Goal: Find specific fact: Find contact information

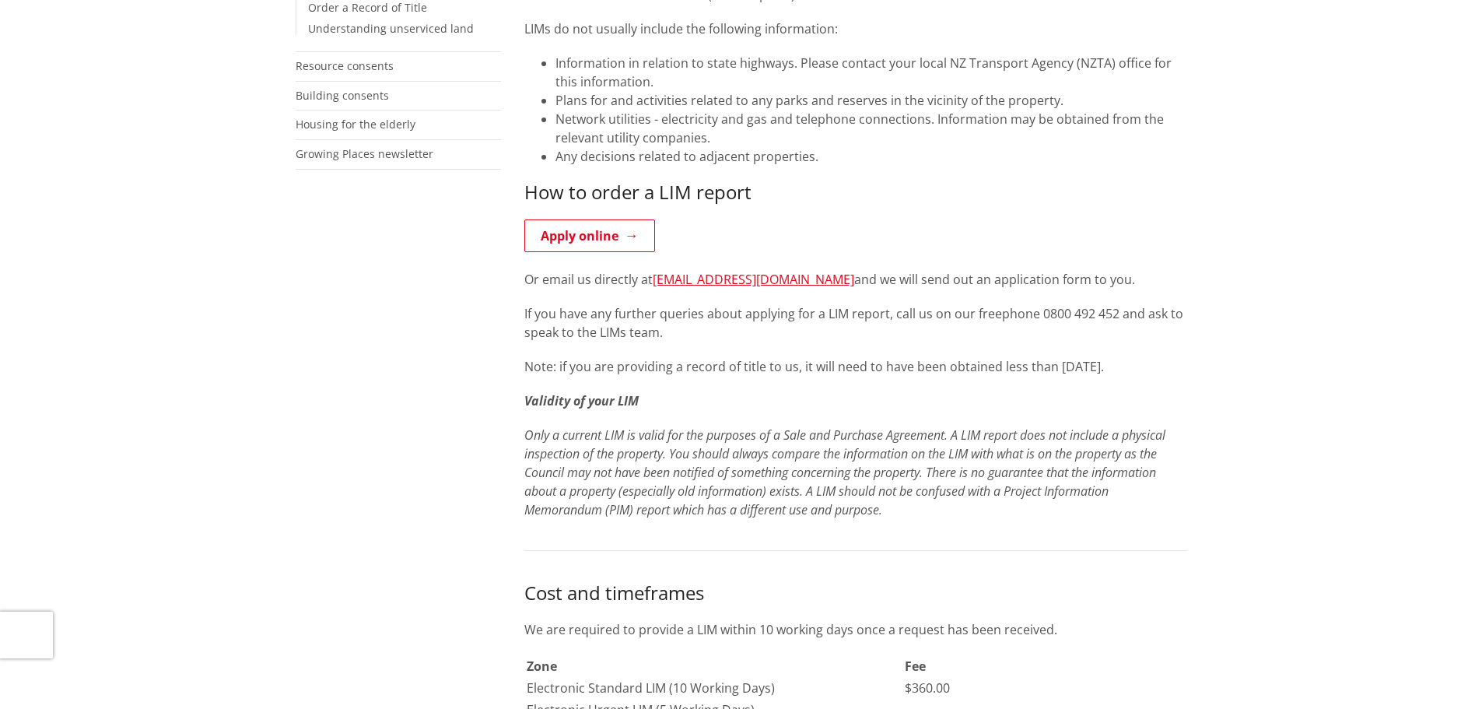
scroll to position [544, 0]
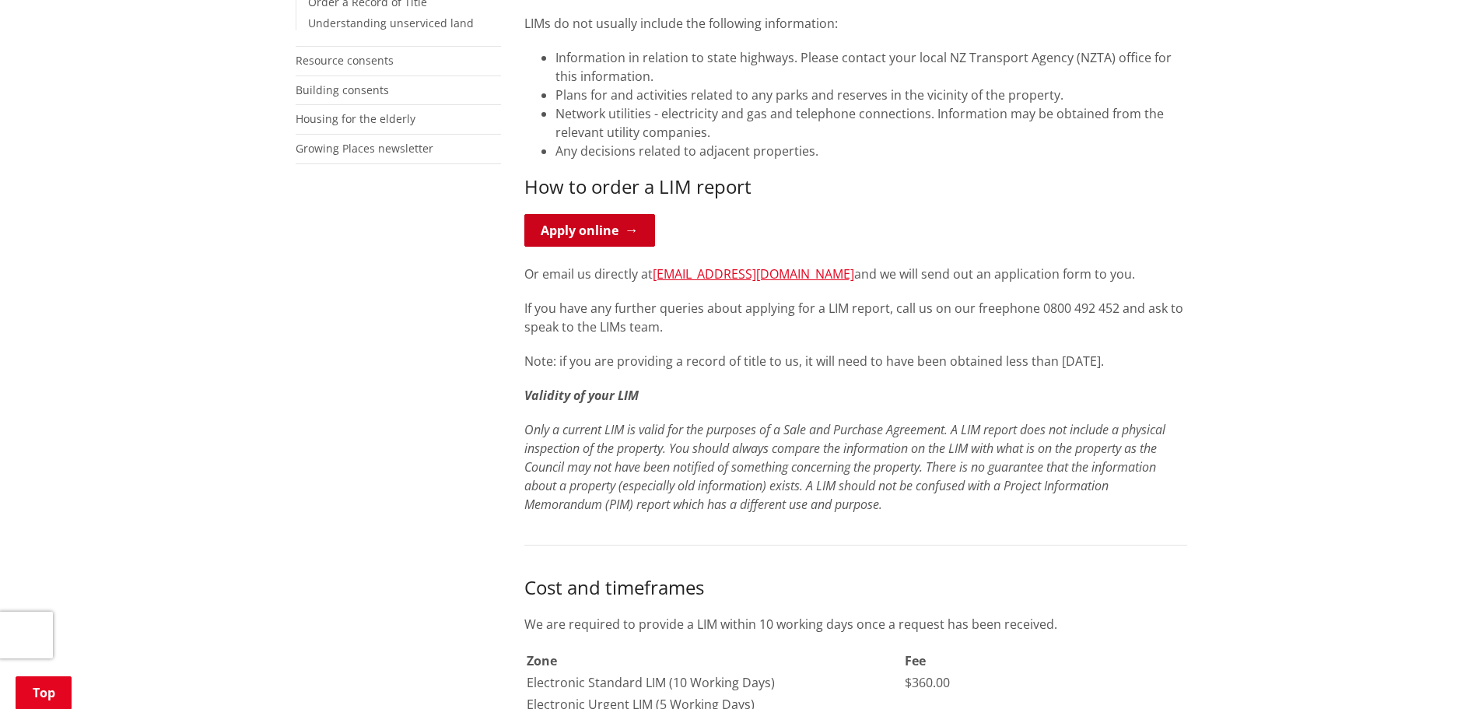
click at [582, 226] on link "Apply online" at bounding box center [589, 230] width 131 height 33
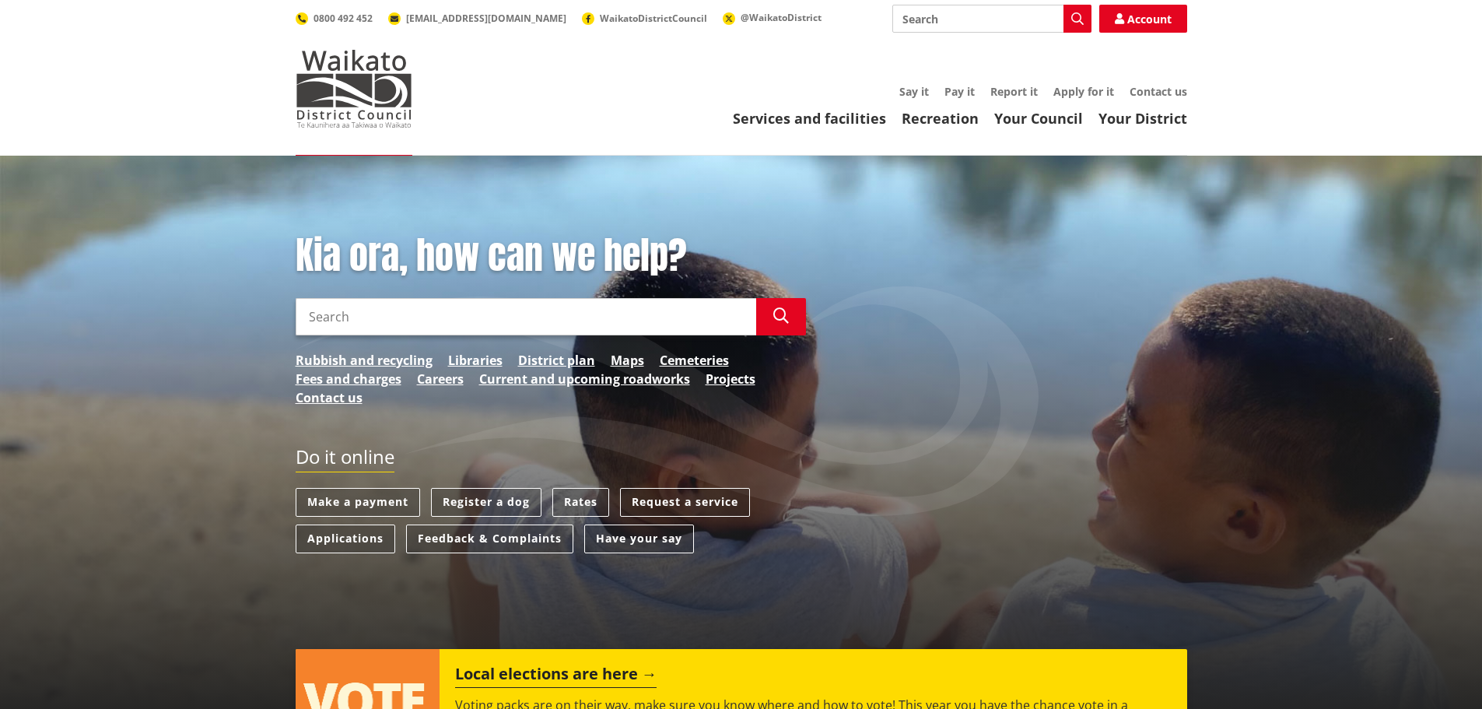
drag, startPoint x: 0, startPoint y: 0, endPoint x: 532, endPoint y: 320, distance: 621.0
click at [506, 317] on input "Search" at bounding box center [526, 316] width 460 height 37
type input "bank details"
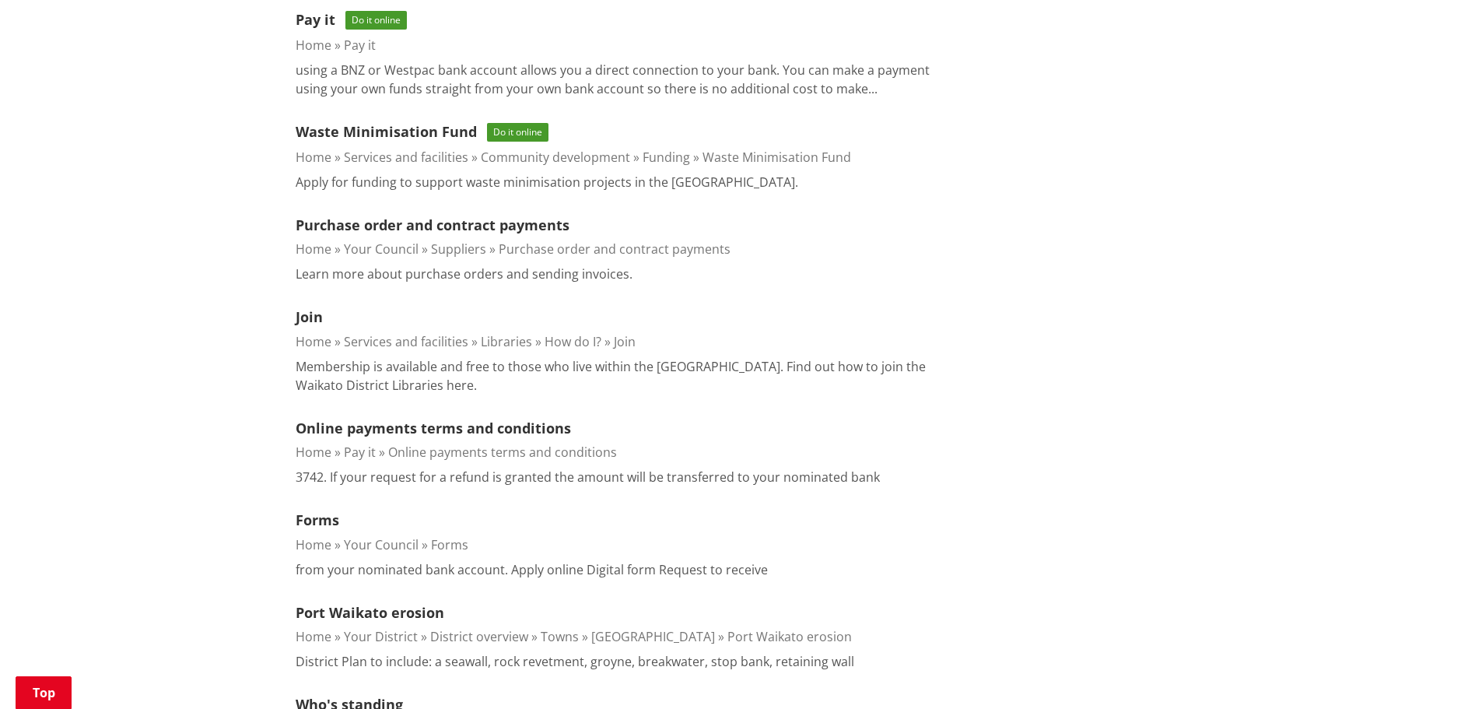
scroll to position [311, 0]
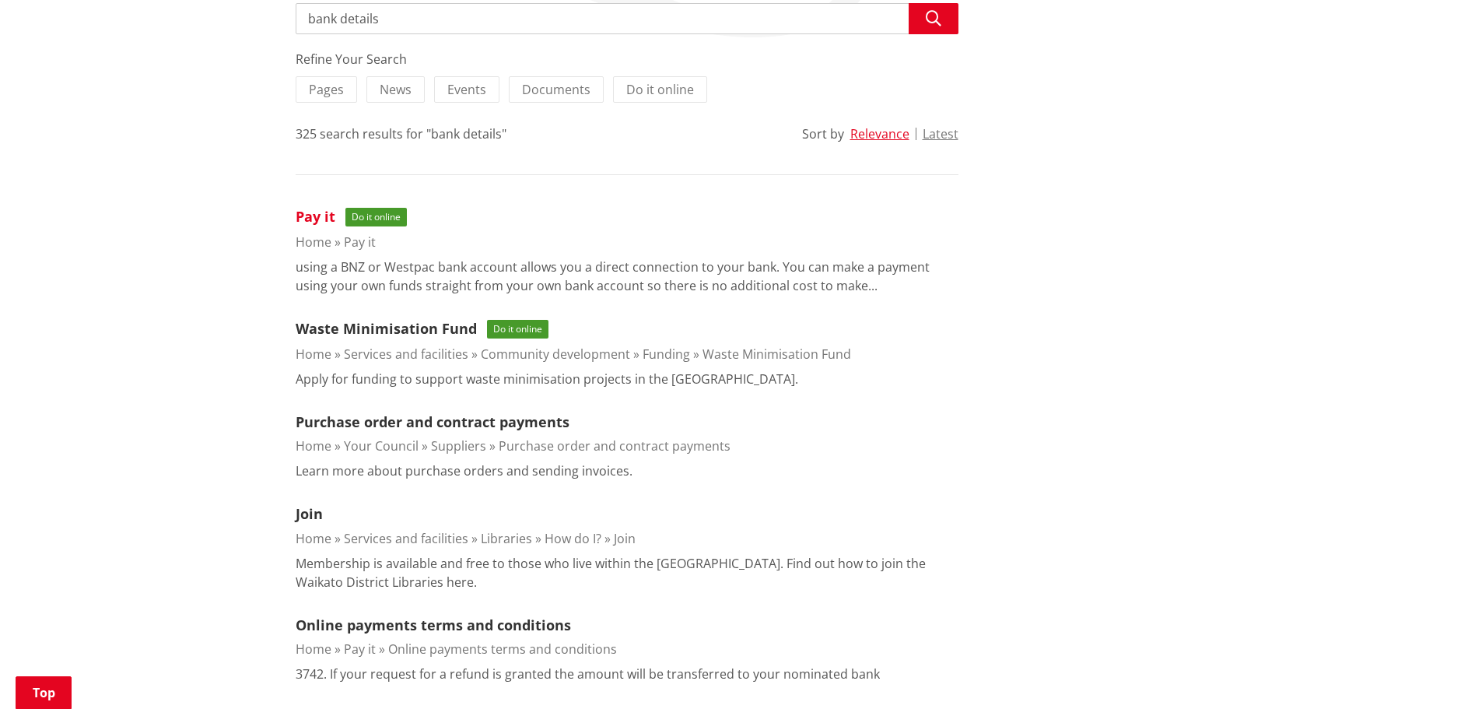
drag, startPoint x: 306, startPoint y: 216, endPoint x: 571, endPoint y: 300, distance: 278.2
click at [306, 216] on link "Pay it" at bounding box center [316, 216] width 40 height 19
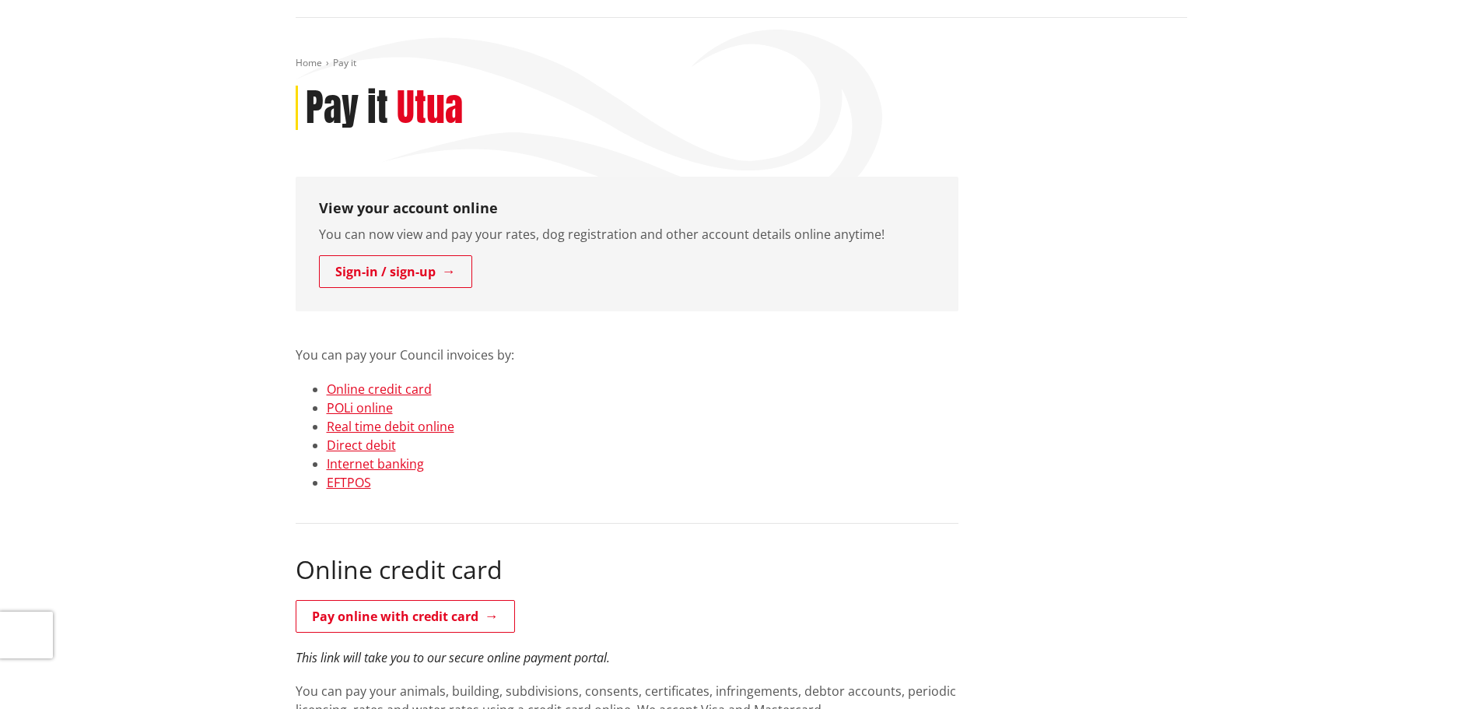
scroll to position [156, 0]
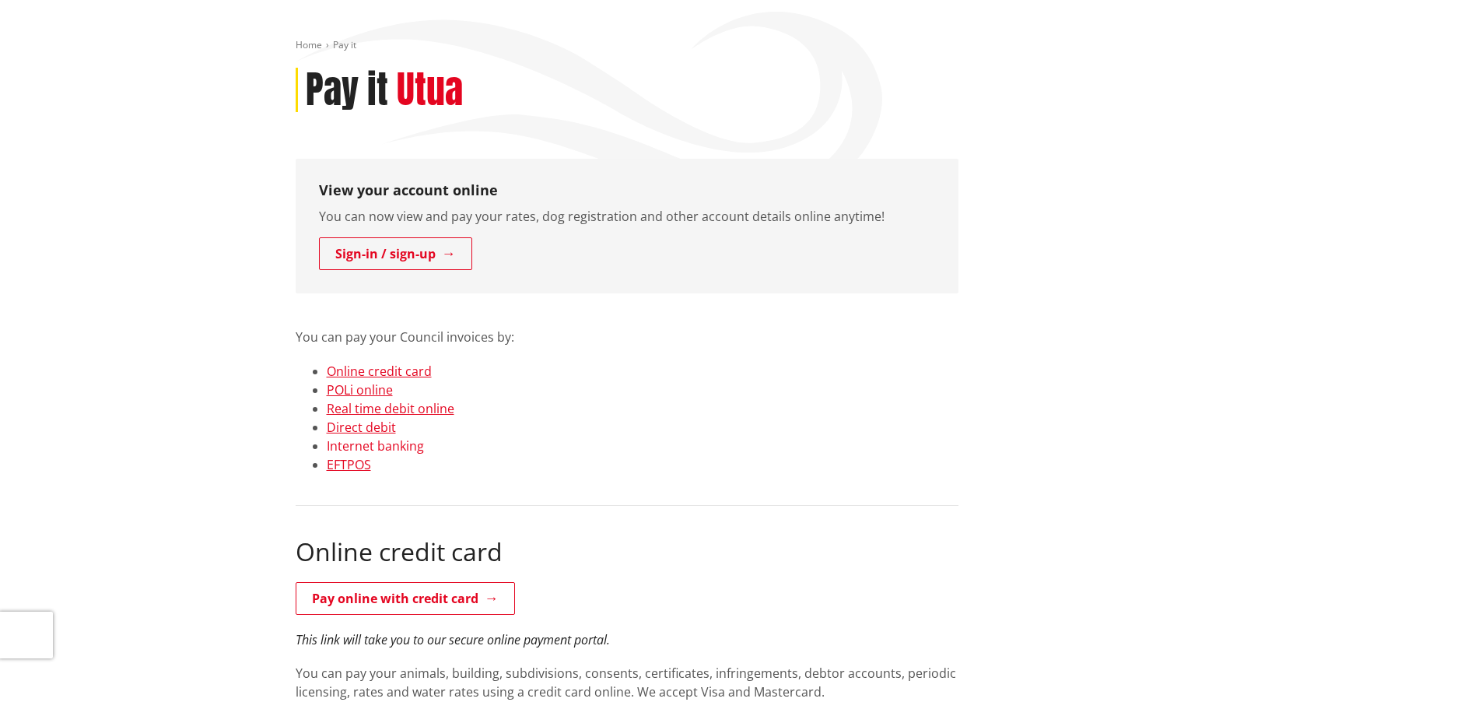
click at [408, 445] on link "Internet banking" at bounding box center [375, 445] width 97 height 17
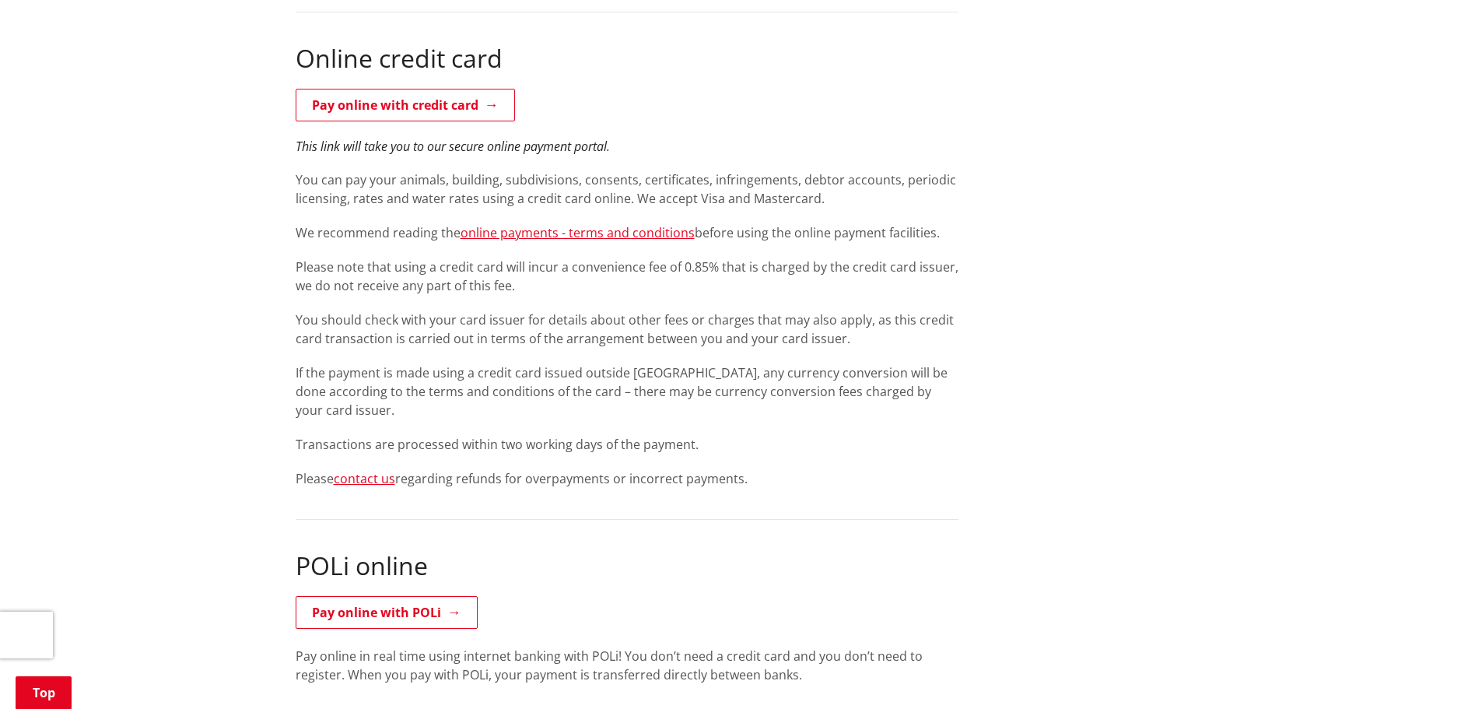
scroll to position [677, 0]
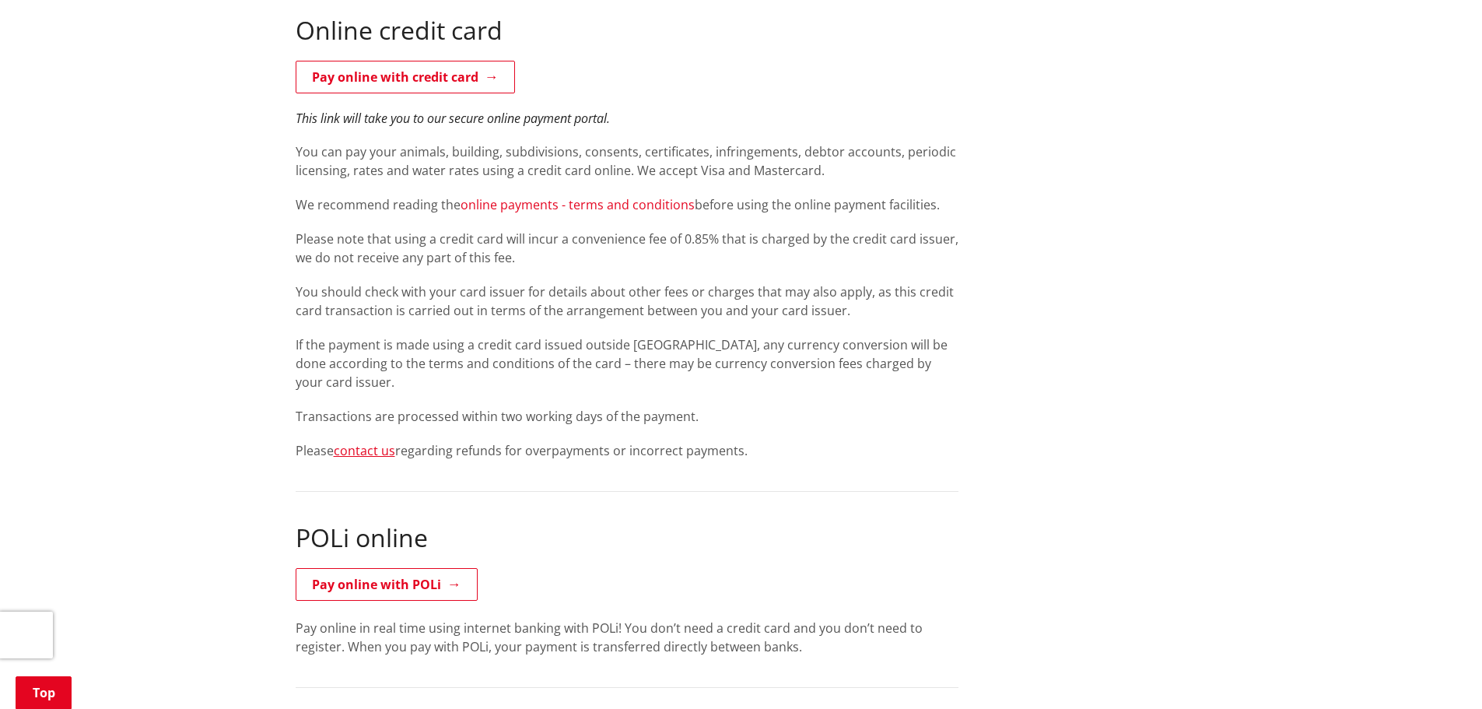
click at [620, 208] on link "online payments - terms and conditions" at bounding box center [577, 204] width 234 height 17
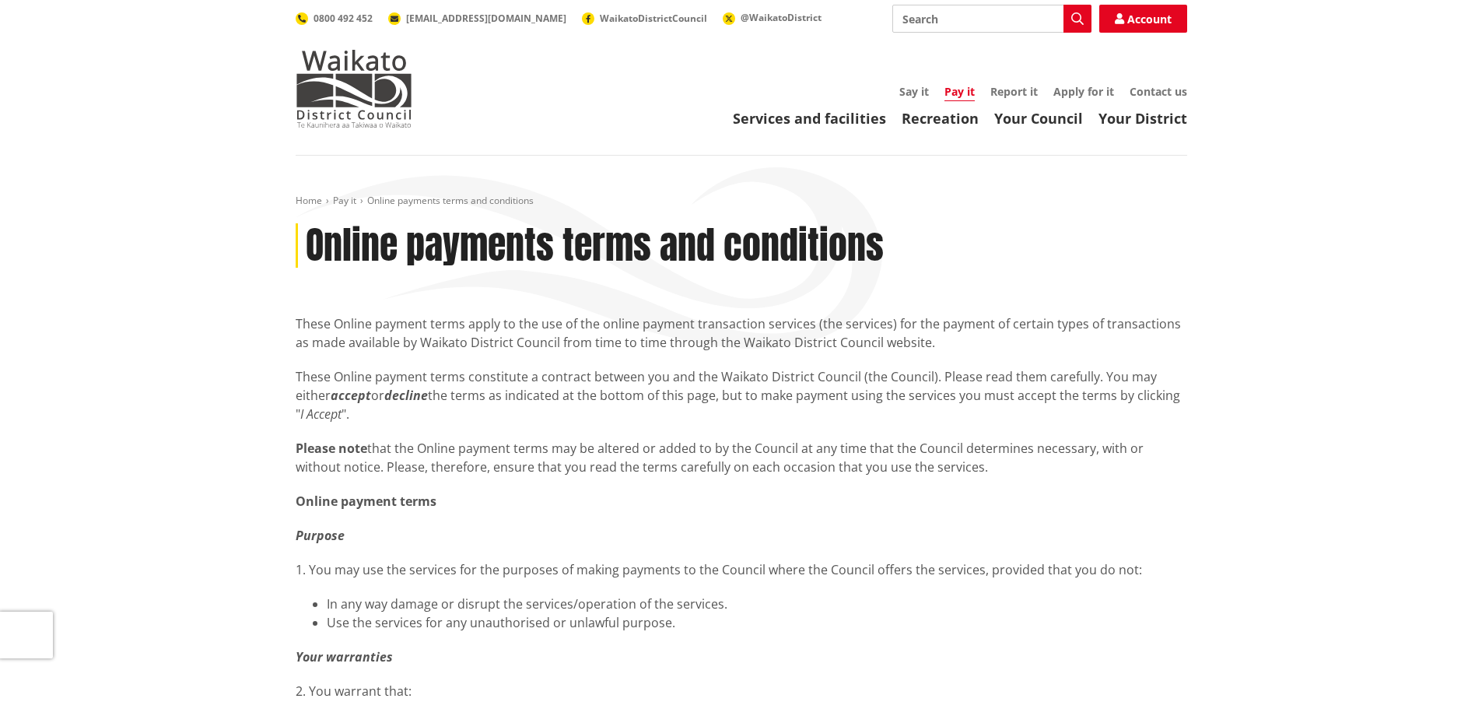
click at [961, 91] on link "Pay it" at bounding box center [959, 92] width 30 height 17
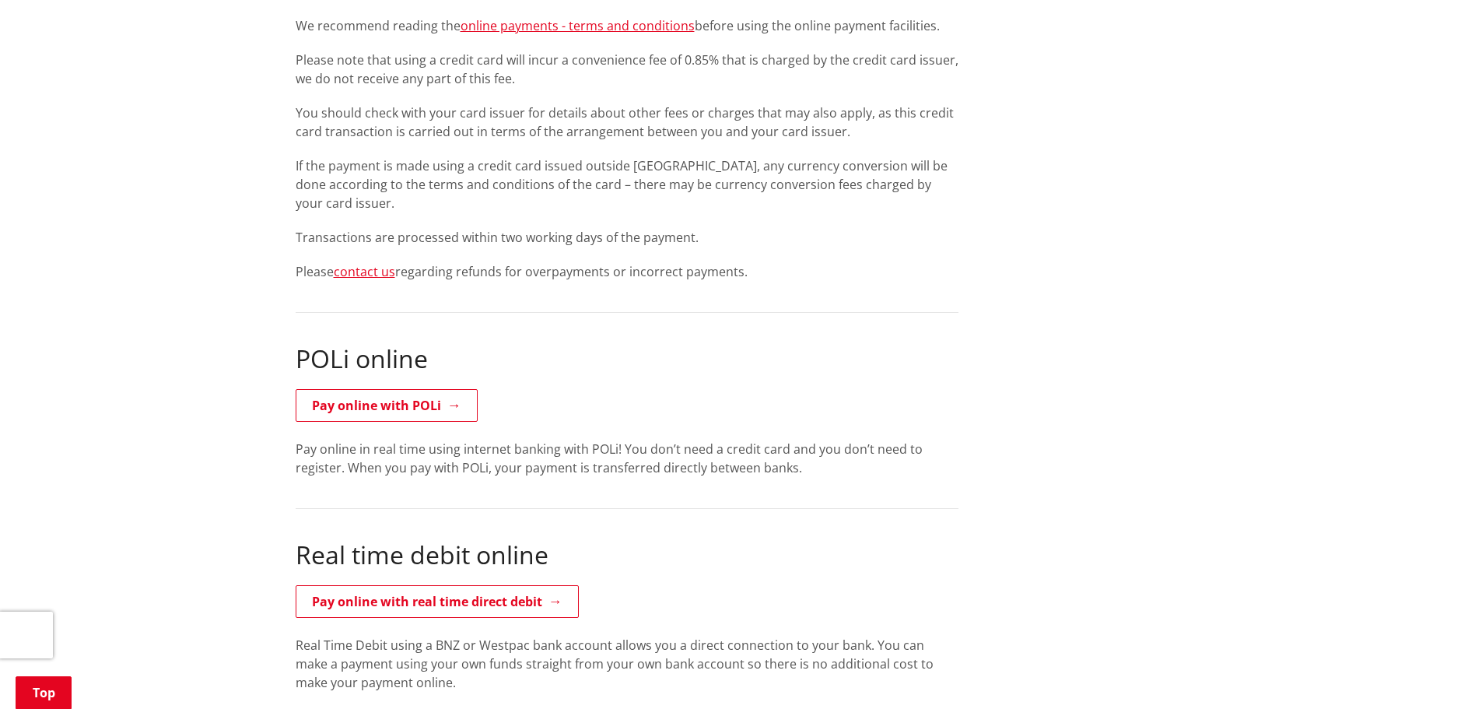
scroll to position [778, 0]
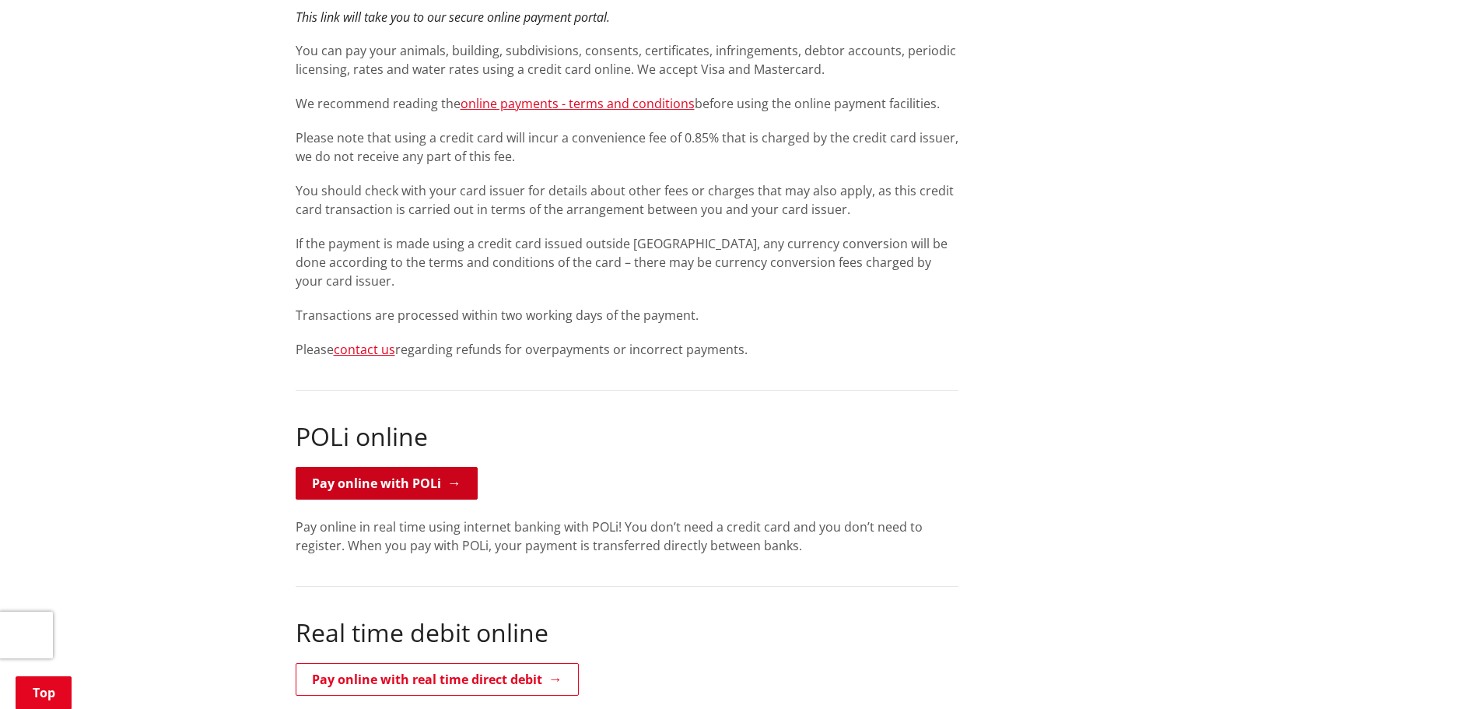
click at [425, 492] on link "Pay online with POLi" at bounding box center [387, 483] width 182 height 33
